Goal: Navigation & Orientation: Find specific page/section

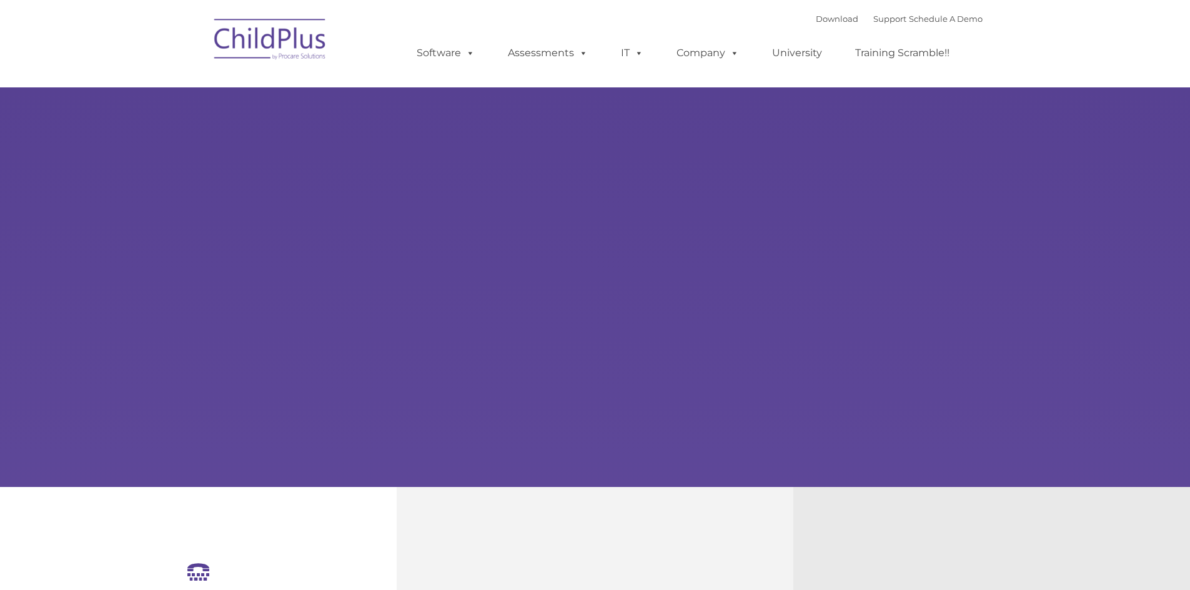
select select "MEDIUM"
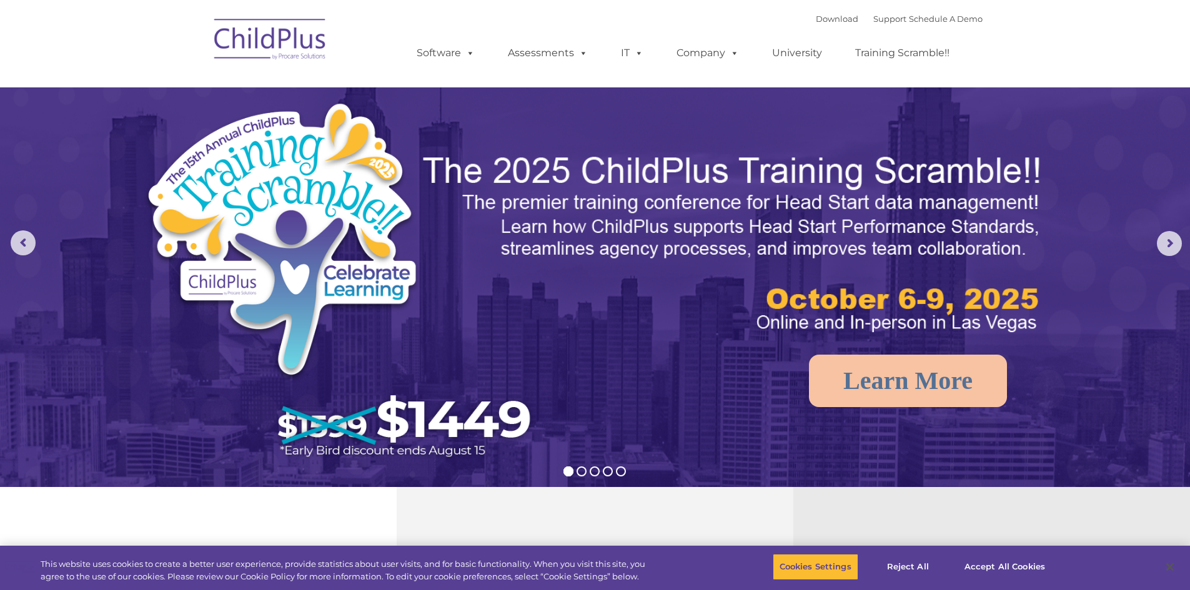
click at [259, 39] on img at bounding box center [270, 41] width 125 height 62
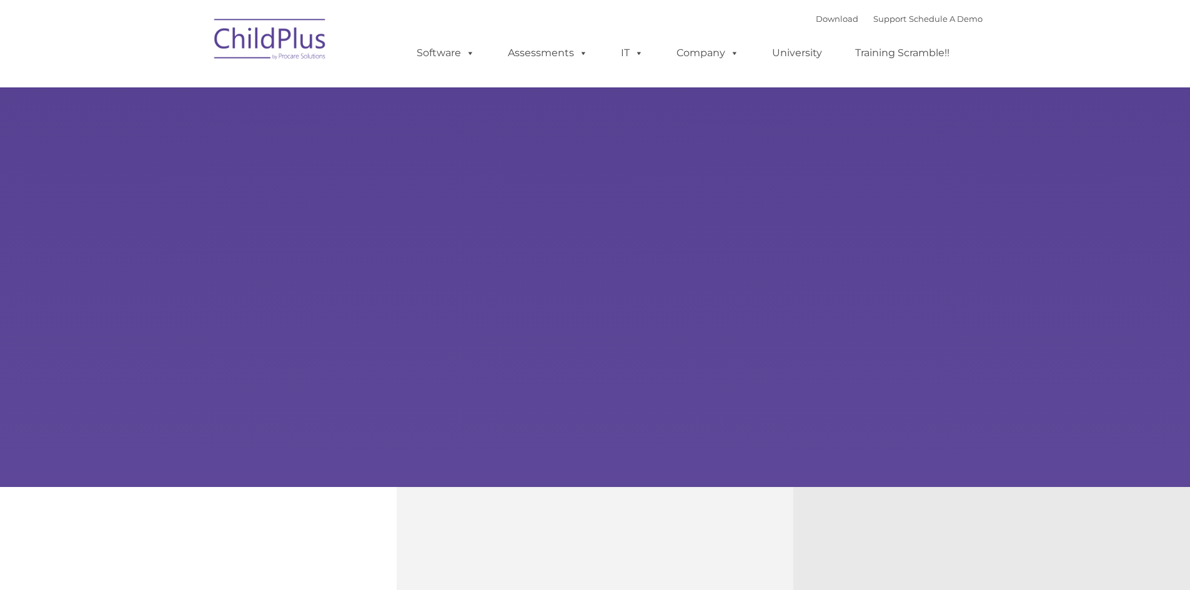
select select "MEDIUM"
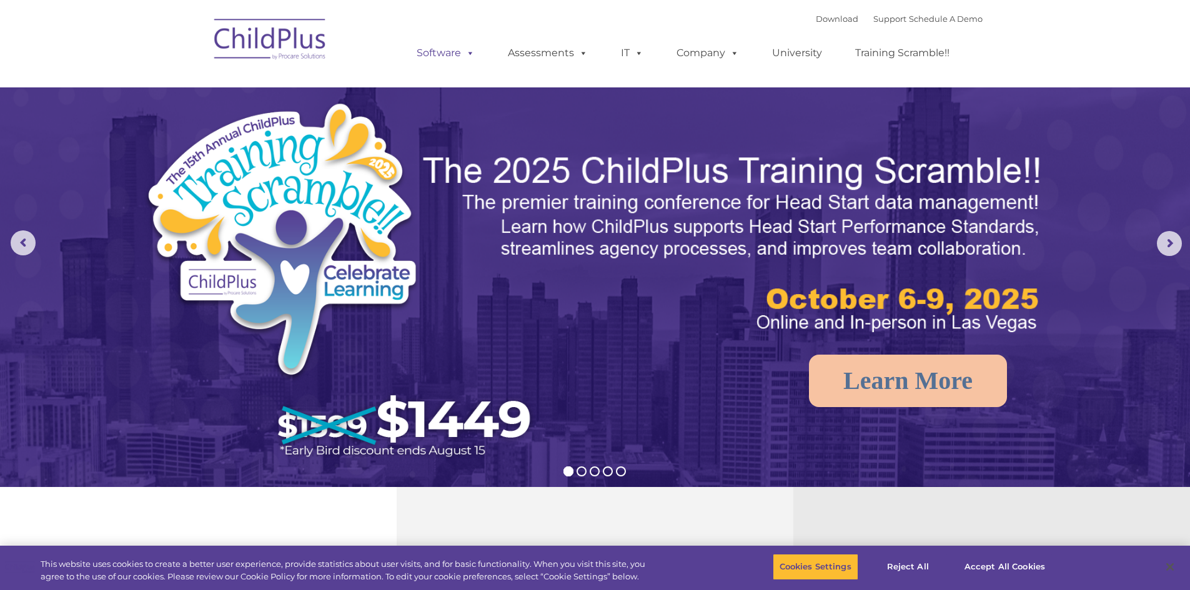
click at [434, 55] on link "Software" at bounding box center [445, 53] width 83 height 25
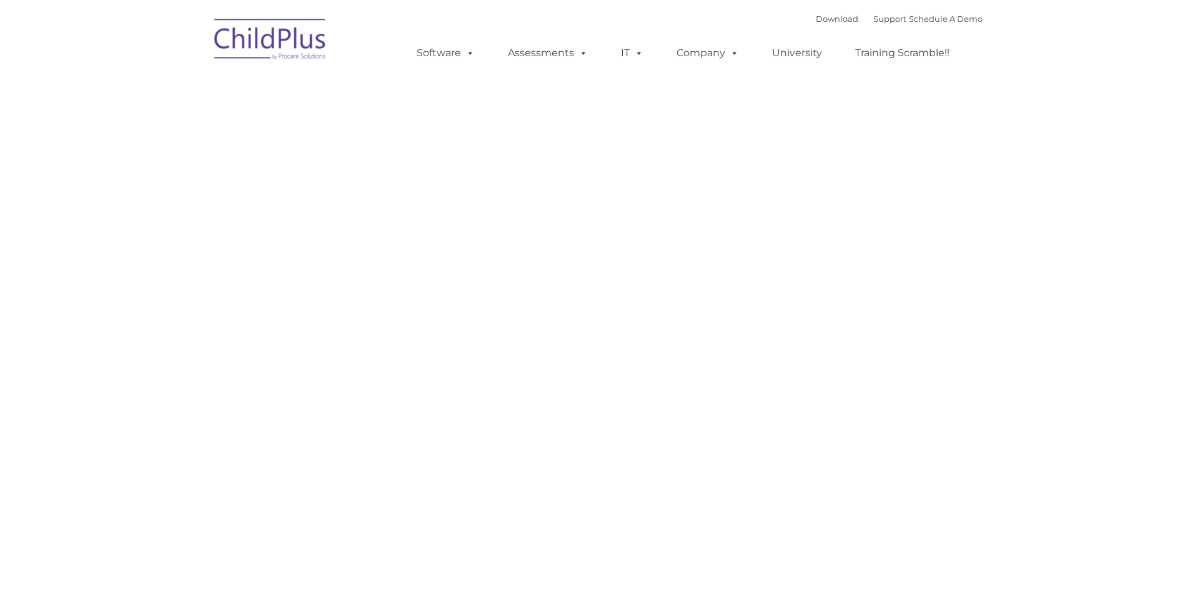
type input ""
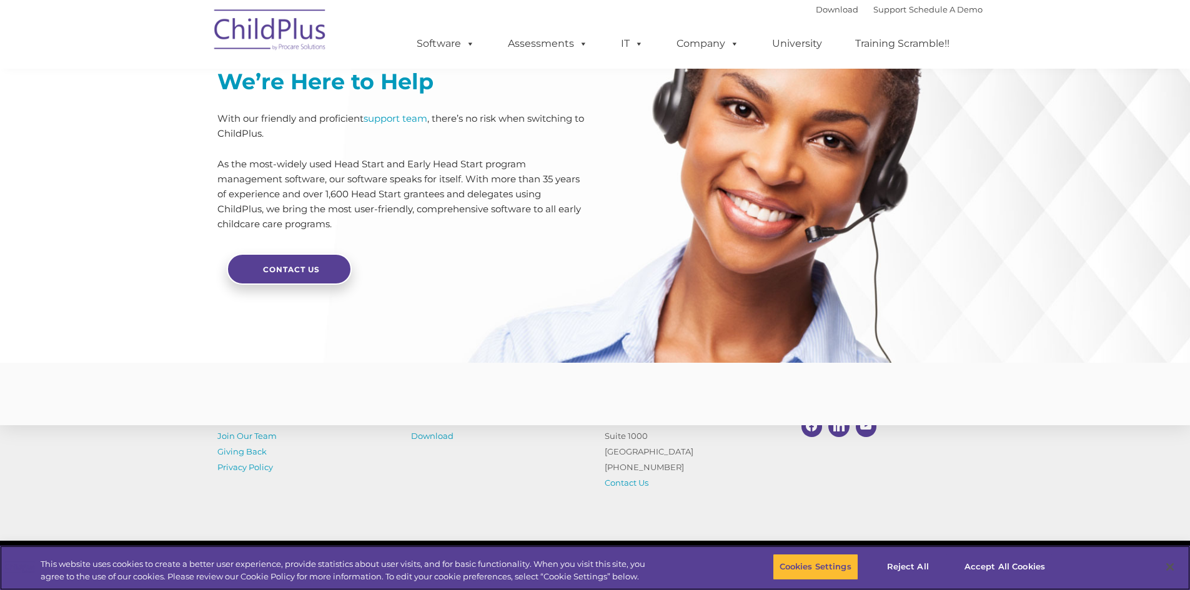
scroll to position [2927, 0]
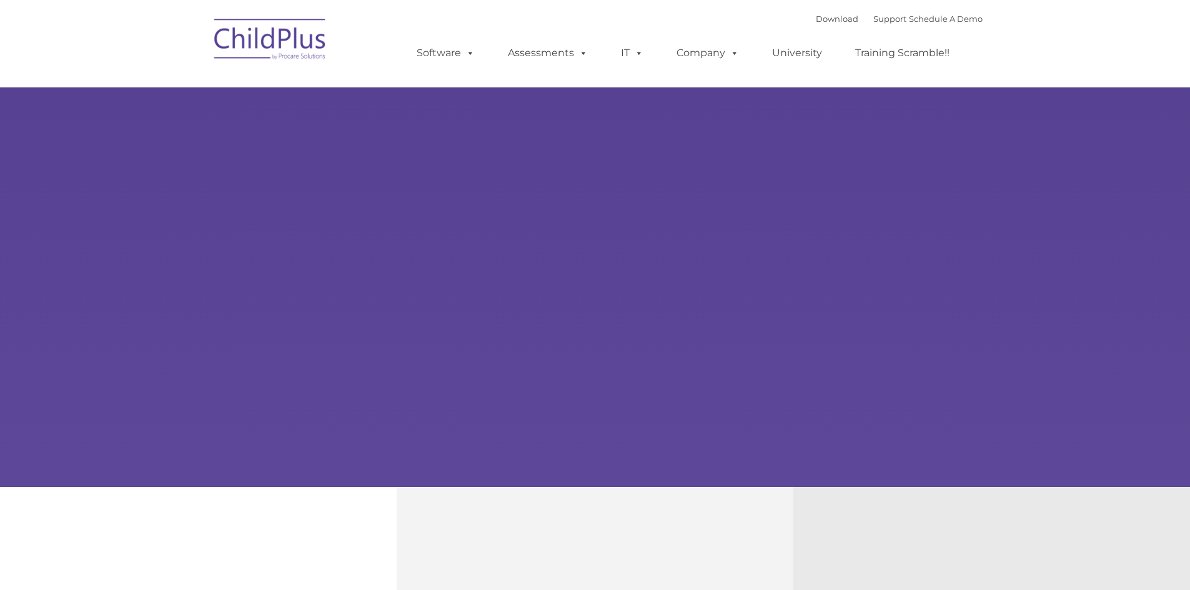
select select "MEDIUM"
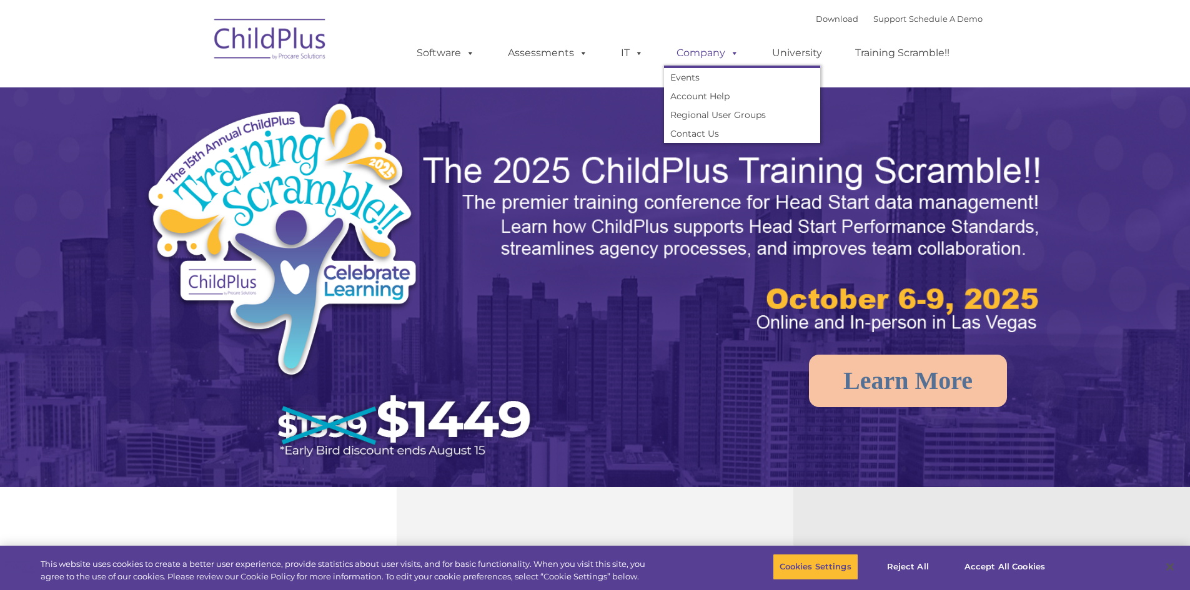
click at [735, 59] on span at bounding box center [732, 53] width 14 height 12
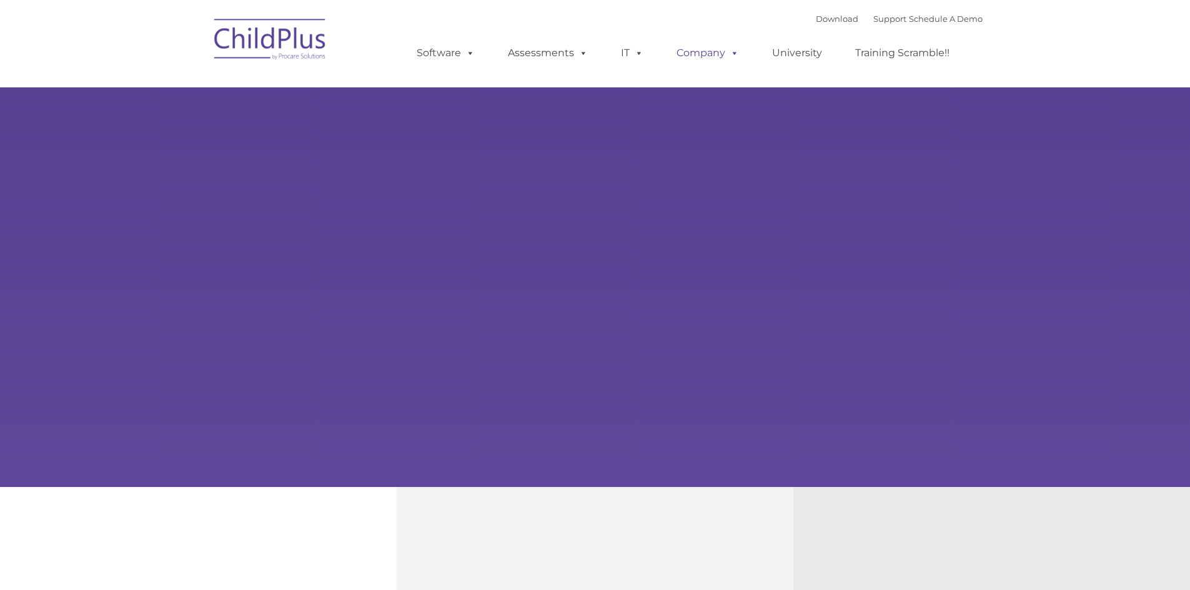
select select "MEDIUM"
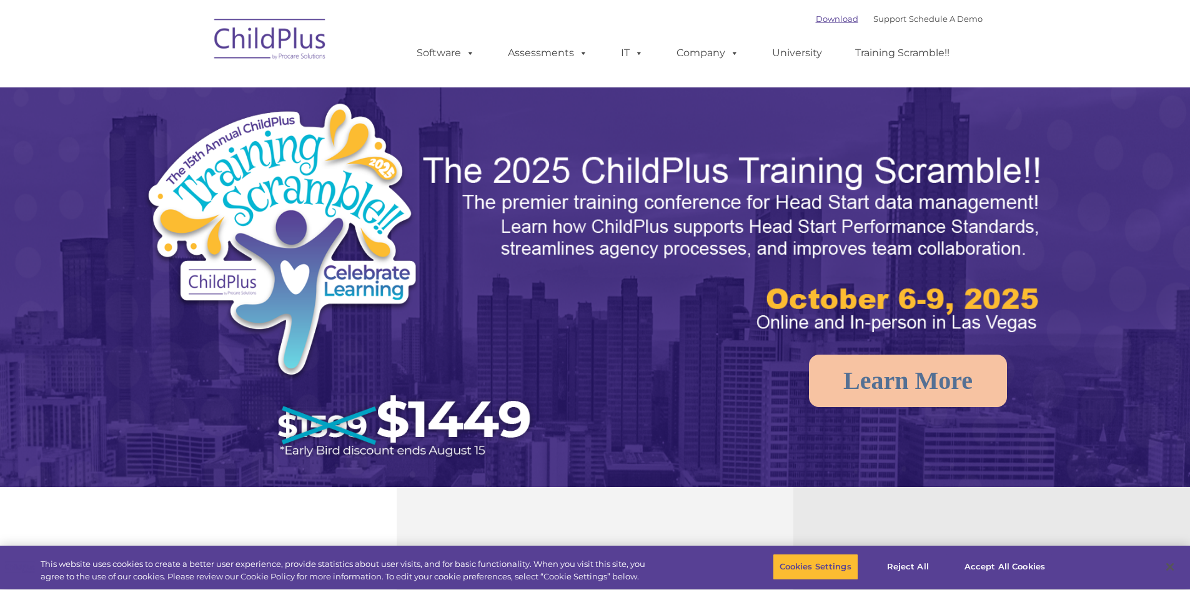
click at [835, 14] on link "Download" at bounding box center [837, 19] width 42 height 10
